Goal: Task Accomplishment & Management: Use online tool/utility

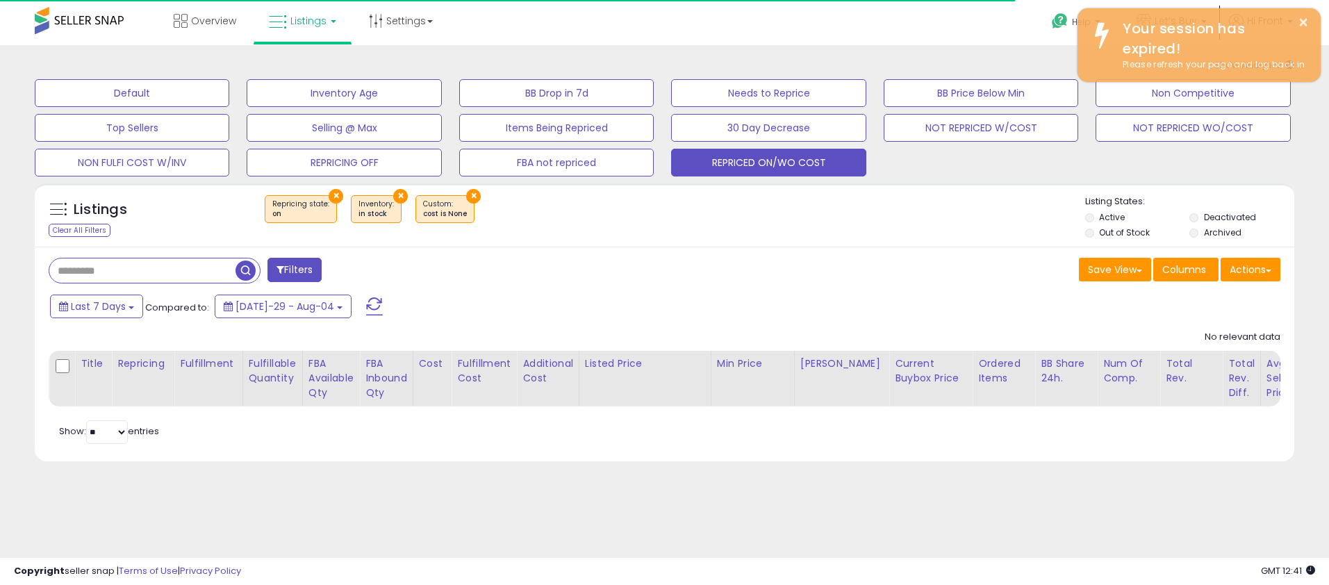
select select "**"
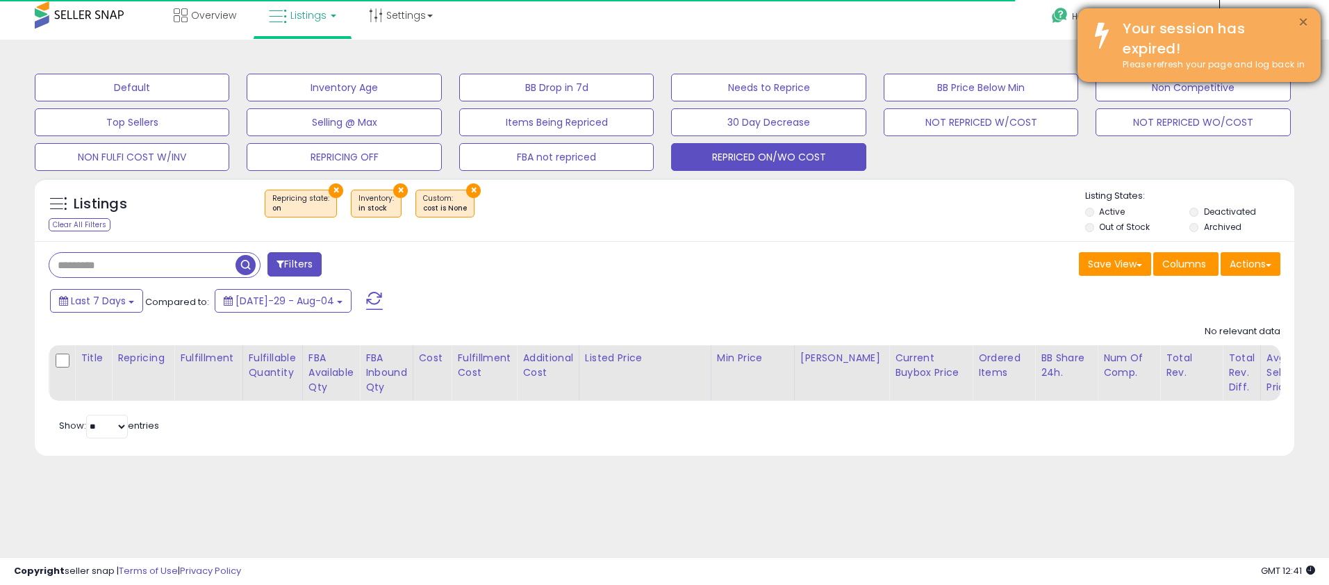
scroll to position [6, 0]
click at [1300, 21] on button "×" at bounding box center [1303, 22] width 11 height 17
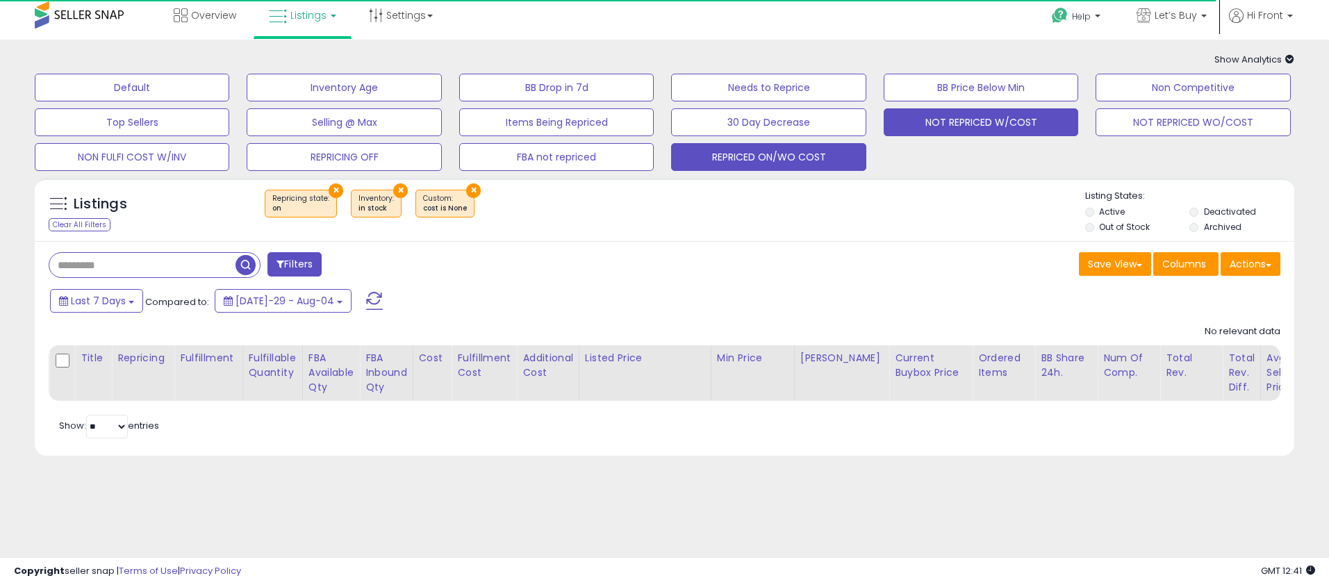
click at [229, 101] on button "NOT REPRICED W/COST" at bounding box center [132, 88] width 195 height 28
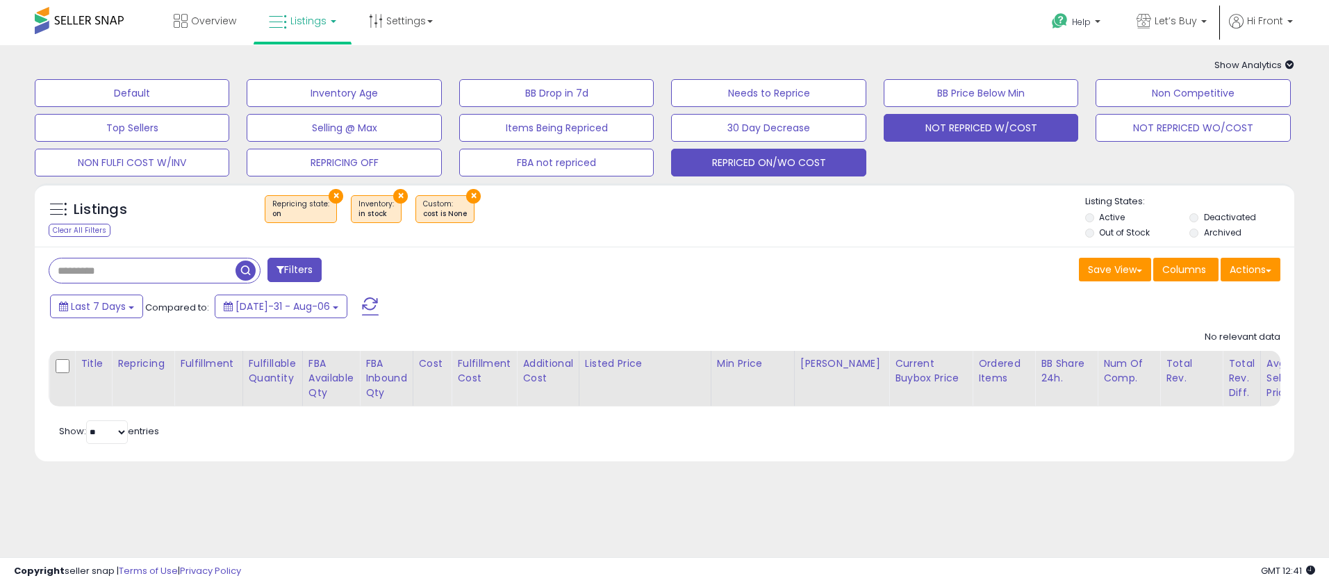
click at [229, 107] on button "NOT REPRICED W/COST" at bounding box center [132, 93] width 195 height 28
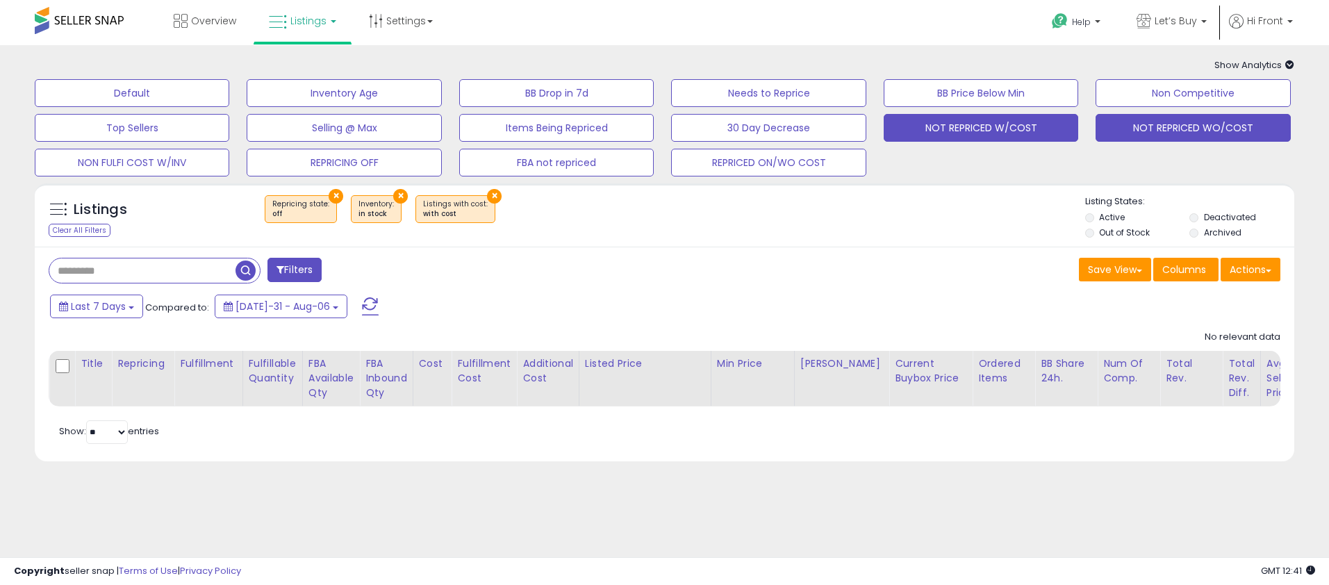
click at [229, 107] on button "NOT REPRICED WO/COST" at bounding box center [132, 93] width 195 height 28
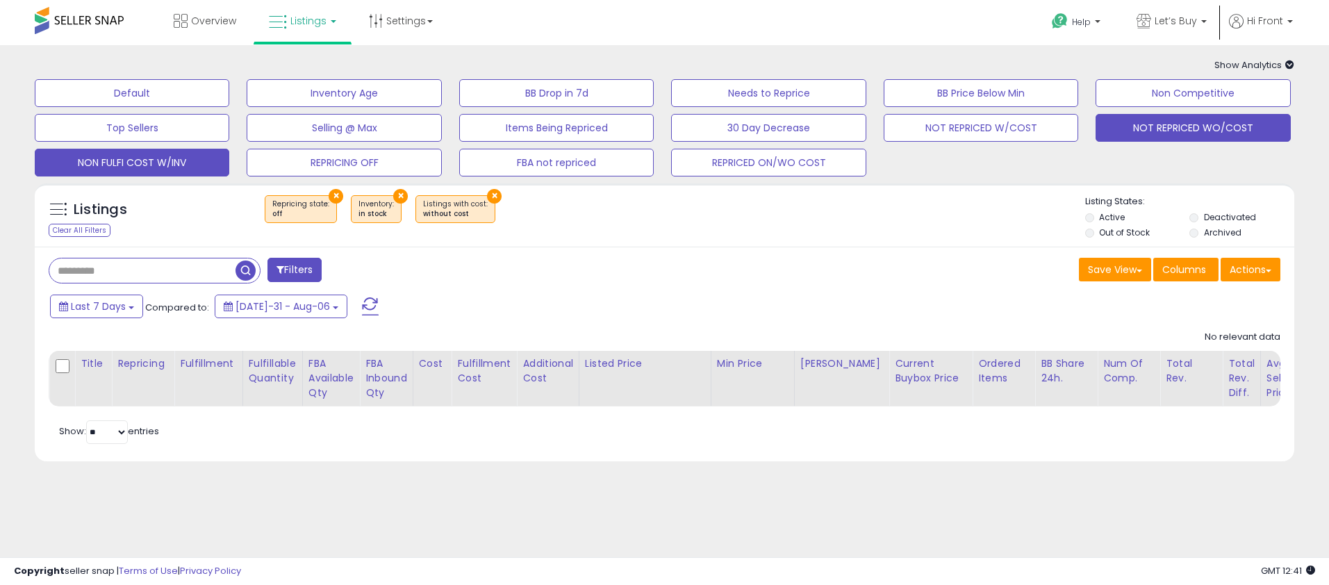
click at [168, 107] on button "NON FULFI COST W/INV" at bounding box center [132, 93] width 195 height 28
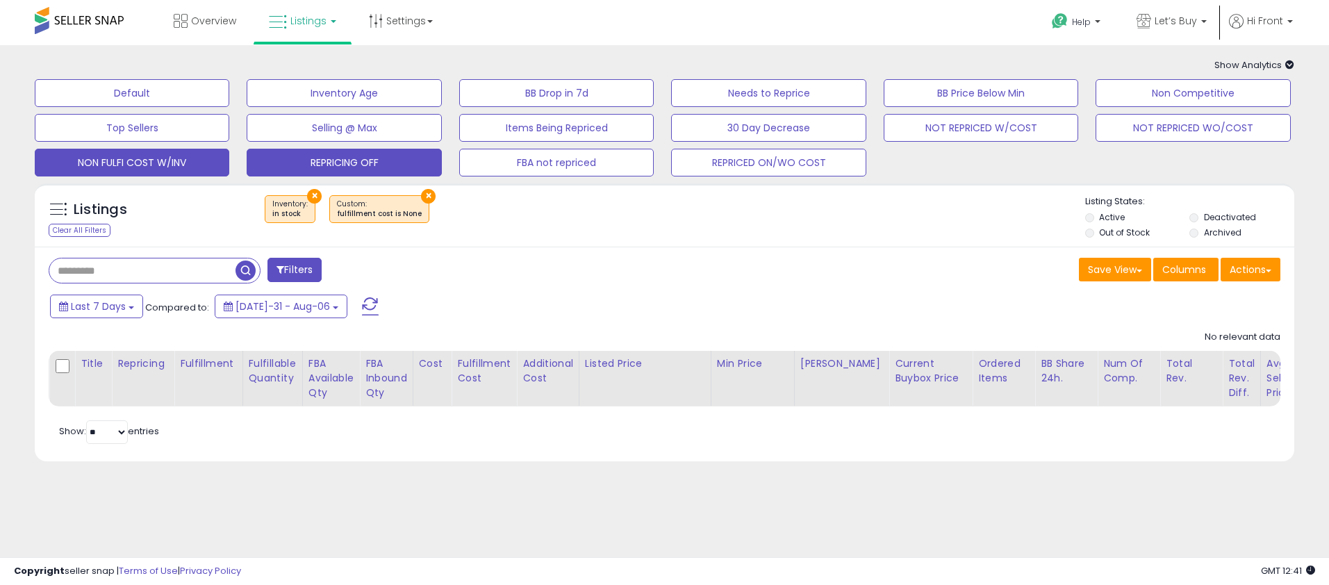
click at [229, 107] on button "REPRICING OFF" at bounding box center [132, 93] width 195 height 28
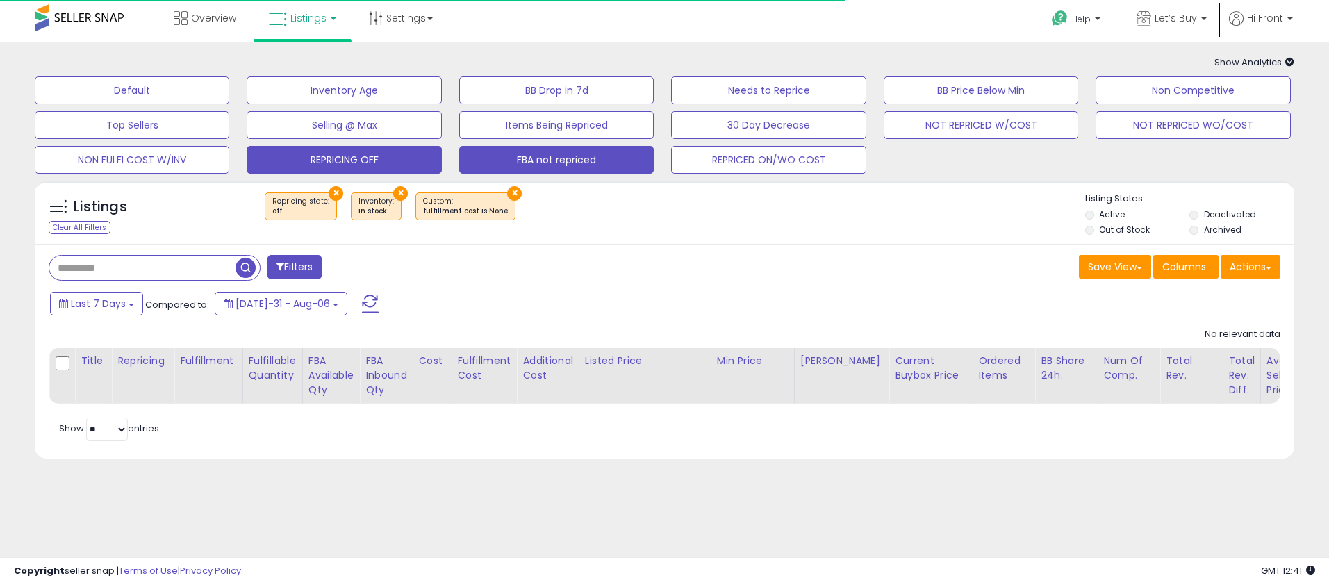
scroll to position [5, 0]
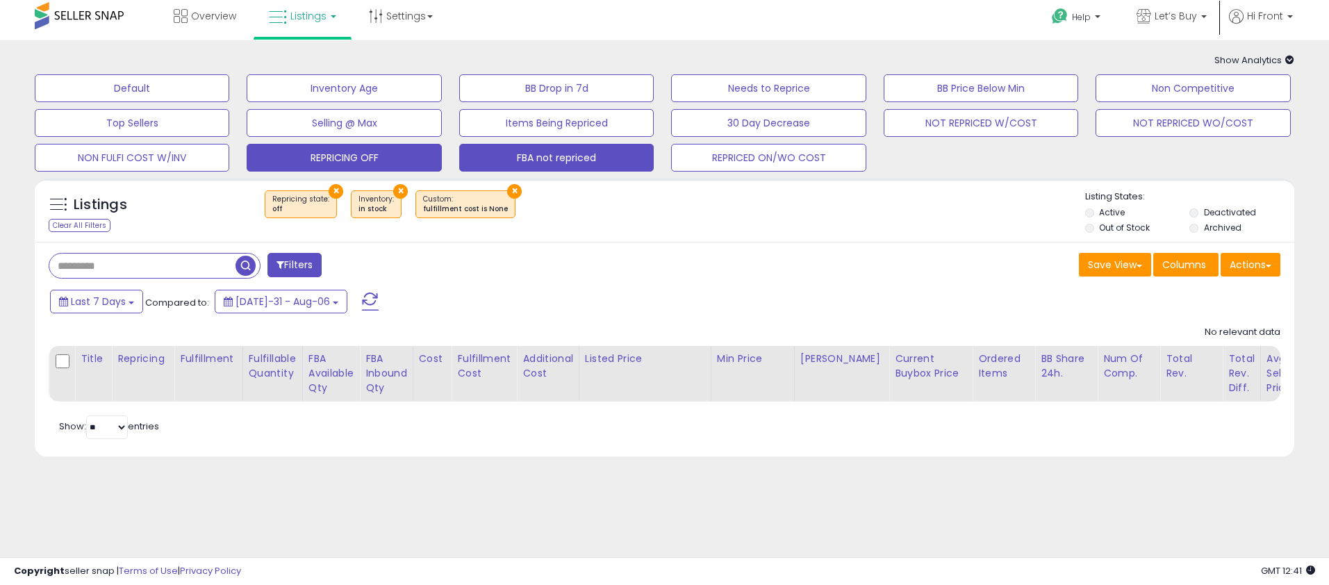
click at [229, 102] on button "FBA not repriced" at bounding box center [132, 88] width 195 height 28
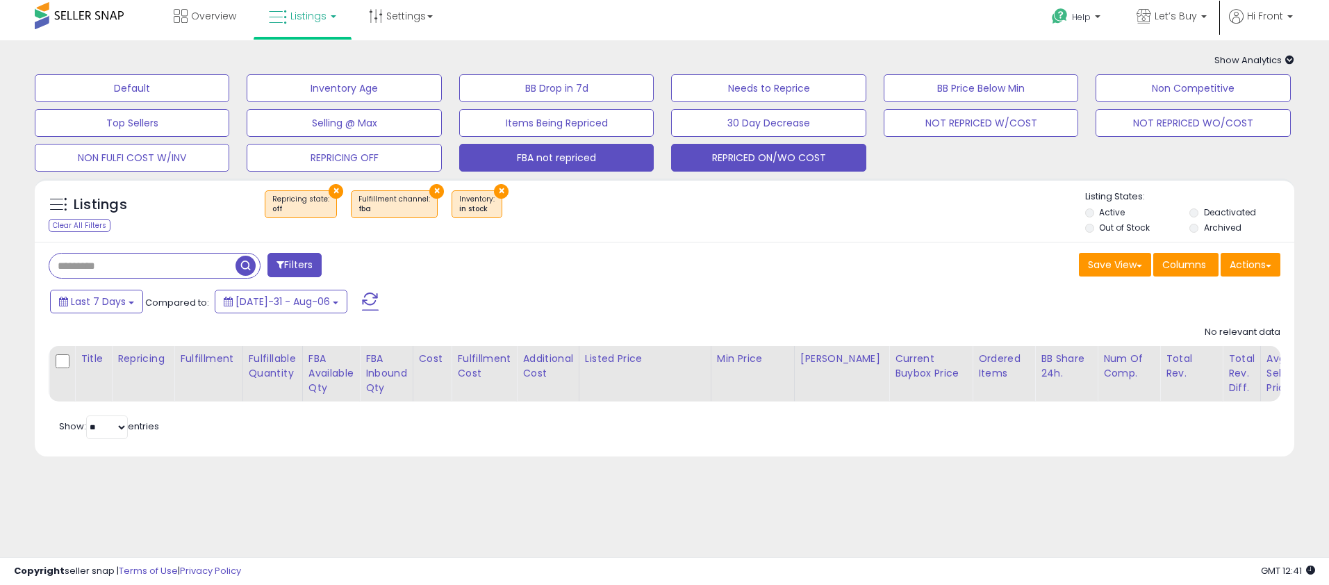
click at [229, 102] on button "REPRICED ON/WO COST" at bounding box center [132, 88] width 195 height 28
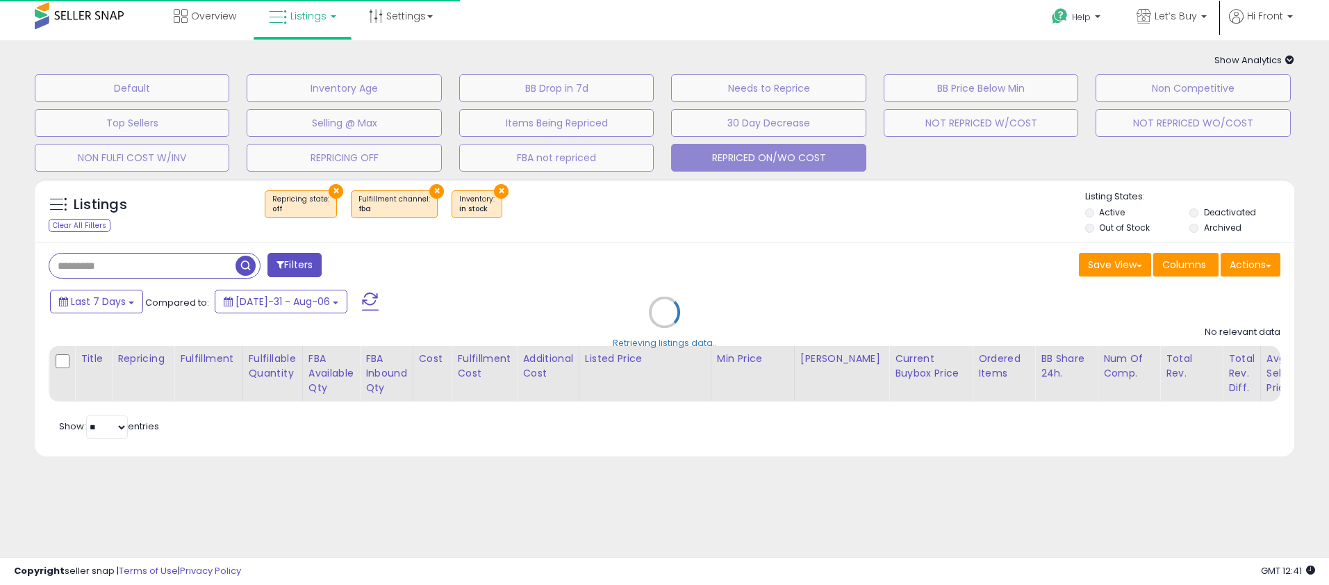
select select "**"
